Goal: Task Accomplishment & Management: Manage account settings

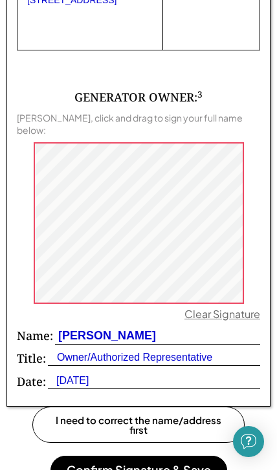
scroll to position [1494, 0]
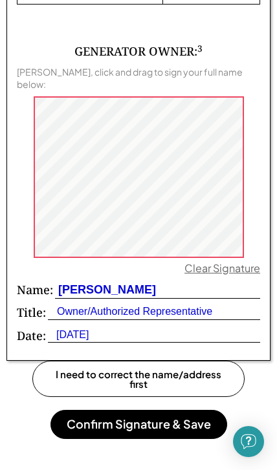
click at [195, 410] on button "Confirm Signature & Save" at bounding box center [138, 424] width 176 height 29
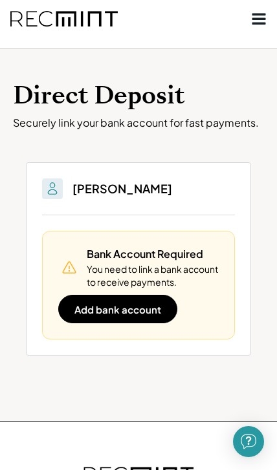
click at [163, 300] on button "Add bank account" at bounding box center [117, 309] width 119 height 28
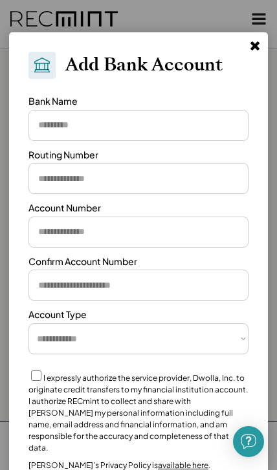
click at [44, 127] on input "input" at bounding box center [138, 125] width 220 height 31
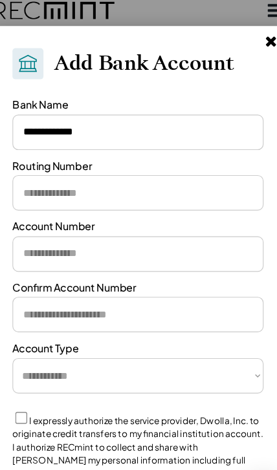
click at [54, 120] on input "input" at bounding box center [138, 125] width 220 height 31
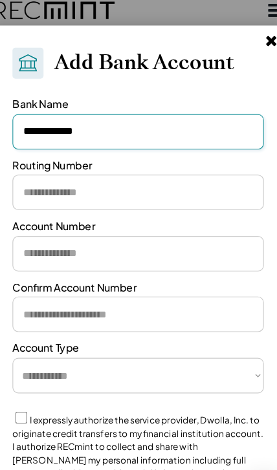
click at [89, 121] on input "input" at bounding box center [138, 125] width 220 height 31
type input "*"
click at [28, 172] on input "input" at bounding box center [138, 178] width 220 height 31
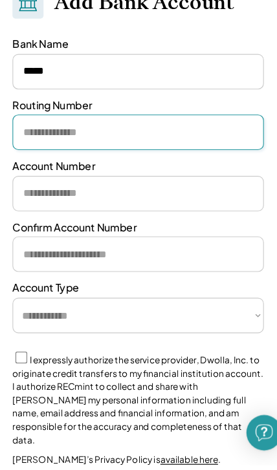
click at [32, 216] on input "input" at bounding box center [138, 231] width 220 height 31
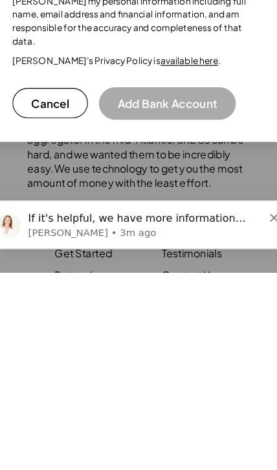
scroll to position [393, 0]
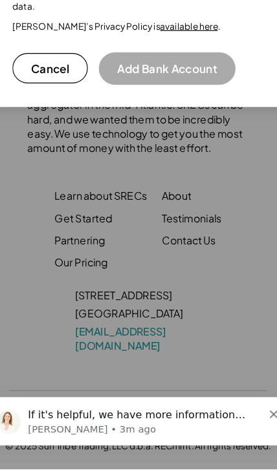
click at [169, 105] on button "Add Bank Account" at bounding box center [164, 119] width 120 height 28
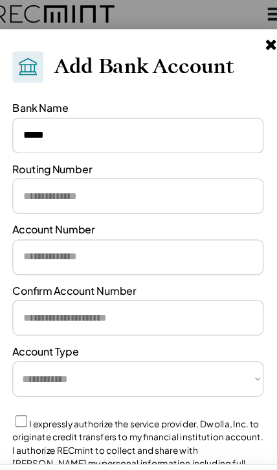
scroll to position [0, 0]
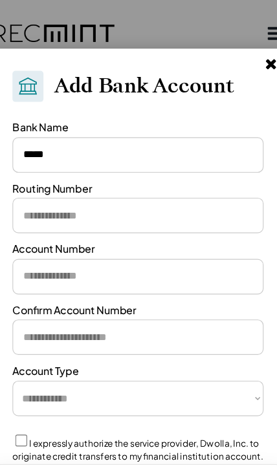
click at [178, 125] on input "input" at bounding box center [138, 135] width 220 height 31
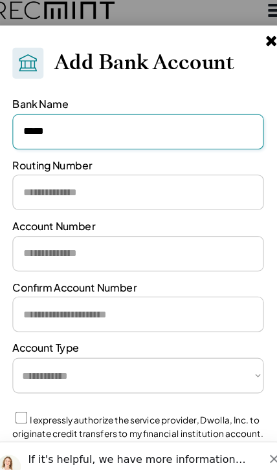
click at [145, 120] on input "input" at bounding box center [138, 135] width 220 height 31
type input "*"
type input "**********"
click at [28, 173] on input "input" at bounding box center [138, 188] width 220 height 31
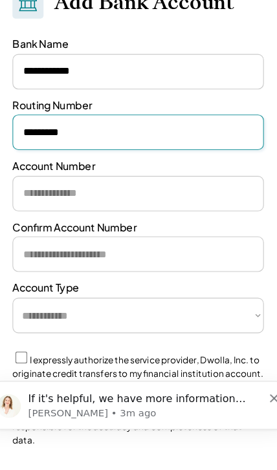
type input "*********"
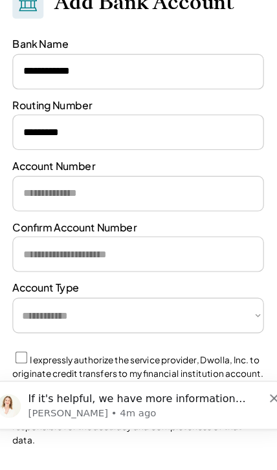
scroll to position [14, 0]
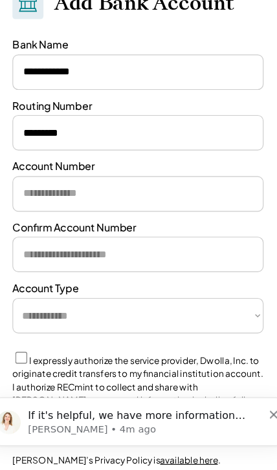
click at [157, 213] on input "input" at bounding box center [138, 228] width 220 height 31
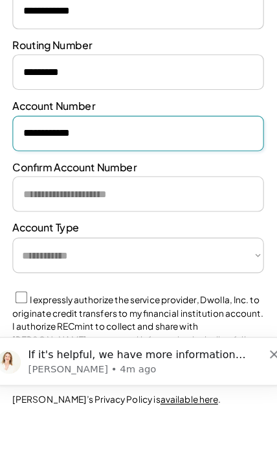
click at [33, 266] on input "input" at bounding box center [138, 281] width 220 height 31
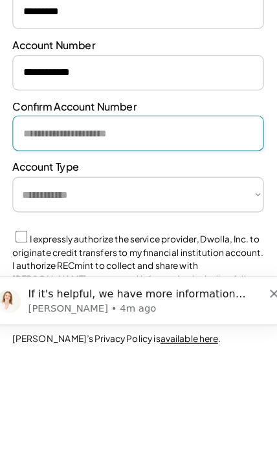
click at [42, 213] on input "input" at bounding box center [138, 228] width 220 height 31
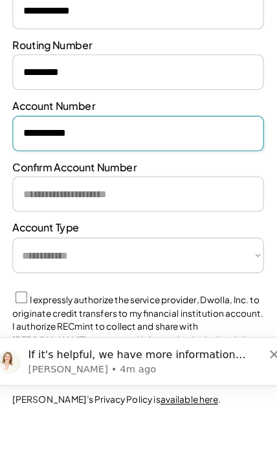
click at [56, 213] on input "input" at bounding box center [138, 228] width 220 height 31
click at [78, 213] on input "input" at bounding box center [138, 228] width 220 height 31
click at [79, 213] on input "input" at bounding box center [138, 228] width 220 height 31
type input "**********"
click at [106, 266] on input "input" at bounding box center [138, 281] width 220 height 31
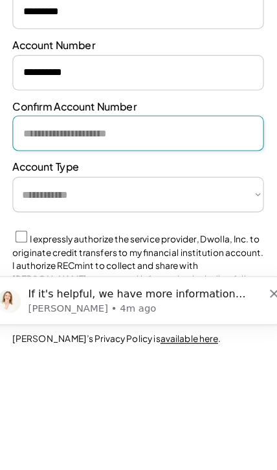
click at [124, 266] on input "input" at bounding box center [138, 281] width 220 height 31
click at [70, 266] on input "input" at bounding box center [138, 281] width 220 height 31
paste input "**********"
type input "**********"
click at [140, 319] on select "**********" at bounding box center [138, 334] width 220 height 31
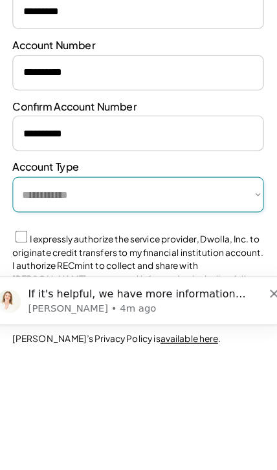
scroll to position [120, 0]
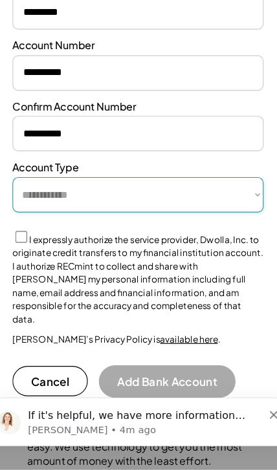
select select "*********"
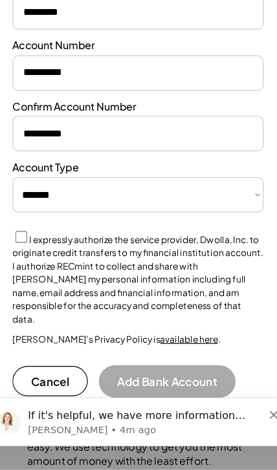
click at [147, 263] on label "I expressly authorize the service provider, Dwolla, Inc. to originate credit tr…" at bounding box center [137, 302] width 219 height 79
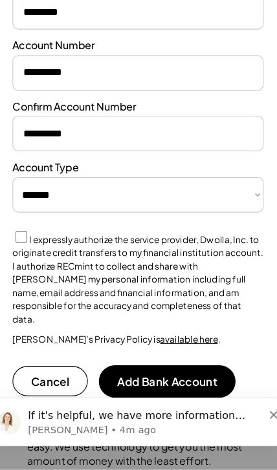
click at [178, 378] on button "Add Bank Account" at bounding box center [164, 392] width 120 height 28
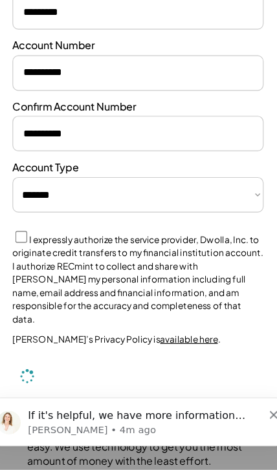
select select "**********"
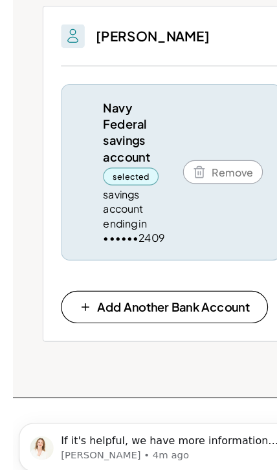
scroll to position [0, 0]
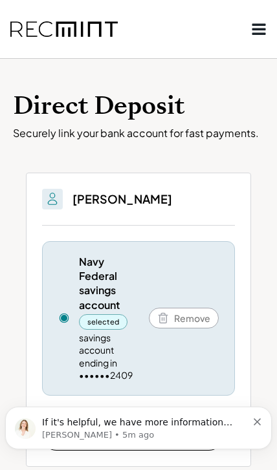
click at [112, 319] on div "selected" at bounding box center [103, 321] width 48 height 15
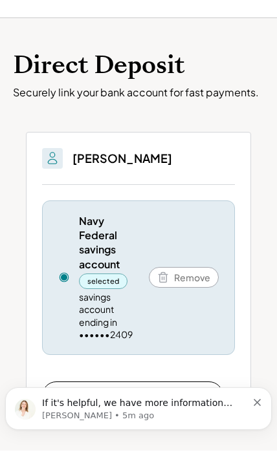
click at [258, 405] on icon "Dismiss notification" at bounding box center [256, 402] width 7 height 7
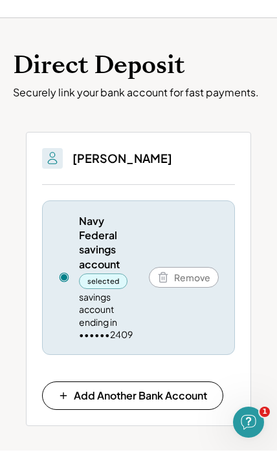
scroll to position [0, 0]
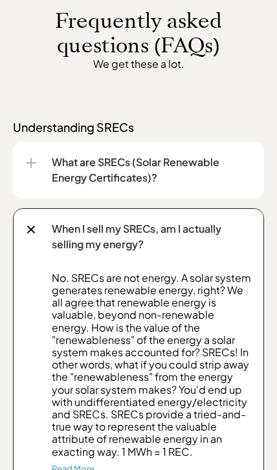
scroll to position [993, 0]
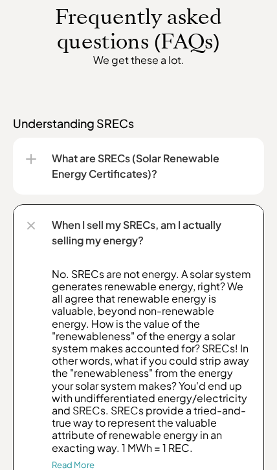
click at [26, 229] on div at bounding box center [31, 225] width 15 height 15
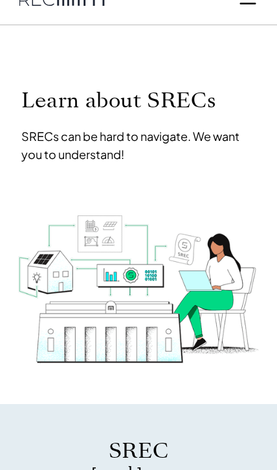
scroll to position [0, 0]
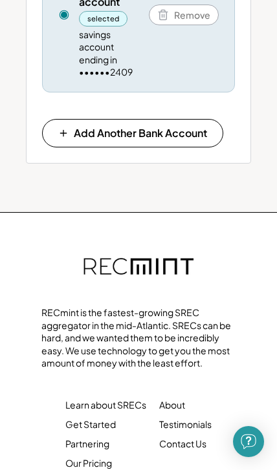
scroll to position [304, 0]
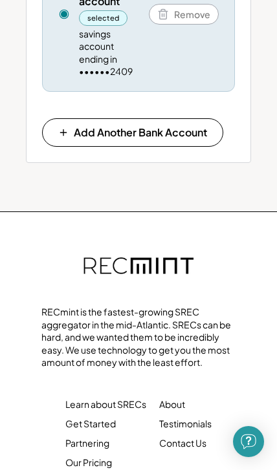
click at [187, 256] on img at bounding box center [138, 266] width 110 height 45
click at [169, 256] on img at bounding box center [138, 266] width 110 height 45
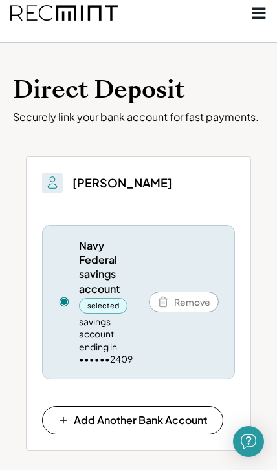
scroll to position [17, 0]
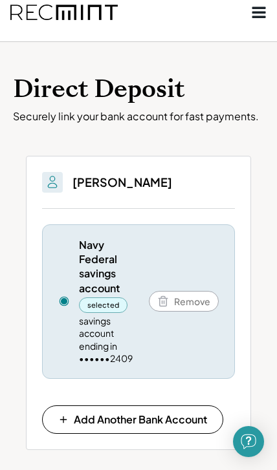
click at [105, 301] on div "selected" at bounding box center [103, 304] width 48 height 15
click at [64, 295] on icon at bounding box center [64, 301] width 12 height 12
click at [147, 185] on h3 "Jonathon Lowe" at bounding box center [121, 181] width 99 height 15
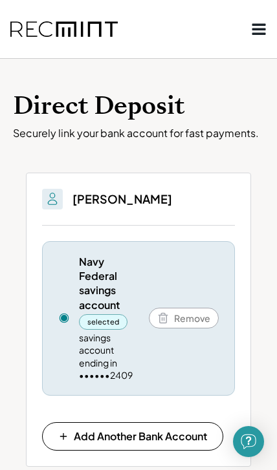
click at [262, 35] on use at bounding box center [259, 29] width 14 height 11
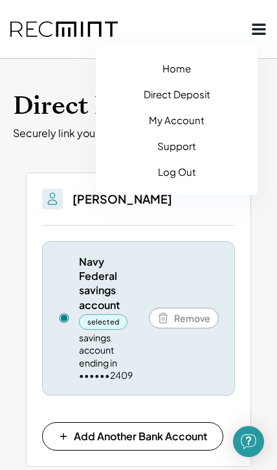
click at [195, 121] on button "My Account" at bounding box center [176, 119] width 141 height 21
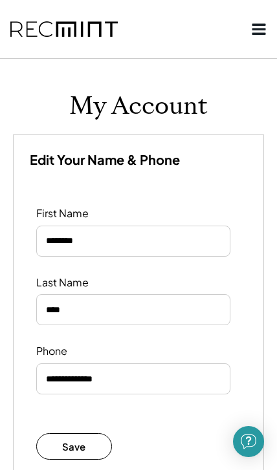
click at [271, 22] on div at bounding box center [138, 29] width 277 height 58
click at [256, 30] on use at bounding box center [259, 29] width 14 height 11
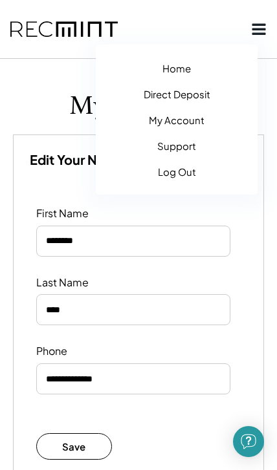
click at [180, 67] on button "Home" at bounding box center [176, 68] width 141 height 21
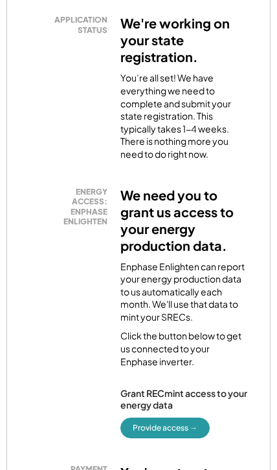
scroll to position [441, 0]
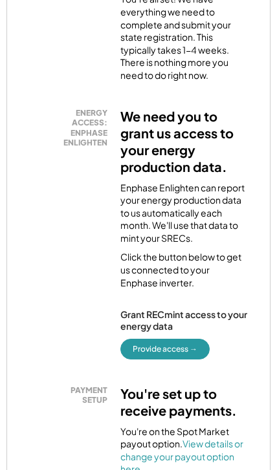
click at [188, 339] on button "Provide access →" at bounding box center [164, 349] width 89 height 21
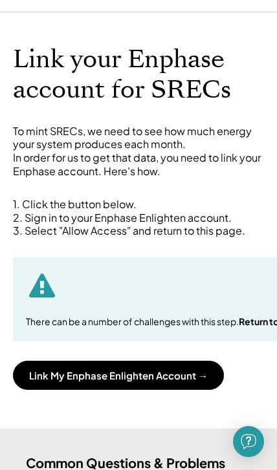
scroll to position [48, 0]
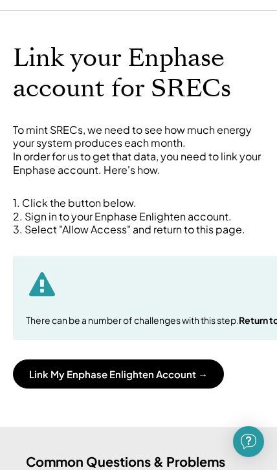
click at [180, 388] on button "Link My Enphase Enlighten Account →" at bounding box center [118, 373] width 211 height 29
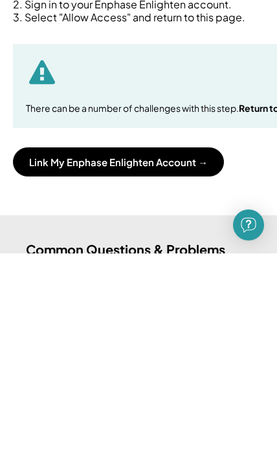
scroll to position [44, 0]
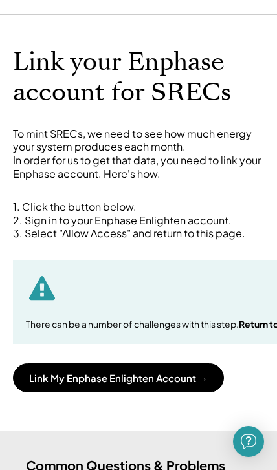
click at [176, 385] on button "Link My Enphase Enlighten Account →" at bounding box center [118, 377] width 211 height 29
